Goal: Use online tool/utility: Utilize a website feature to perform a specific function

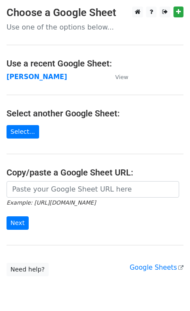
click at [26, 198] on icon "Example: [URL][DOMAIN_NAME]" at bounding box center [51, 202] width 89 height 8
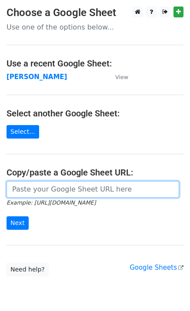
drag, startPoint x: 30, startPoint y: 191, endPoint x: 30, endPoint y: 212, distance: 21.3
click at [30, 191] on input "url" at bounding box center [93, 189] width 172 height 16
paste input "[URL][DOMAIN_NAME]"
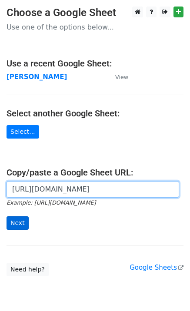
type input "[URL][DOMAIN_NAME]"
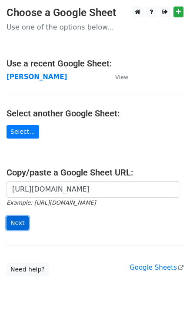
click at [14, 221] on input "Next" at bounding box center [18, 222] width 22 height 13
